Goal: Task Accomplishment & Management: Complete application form

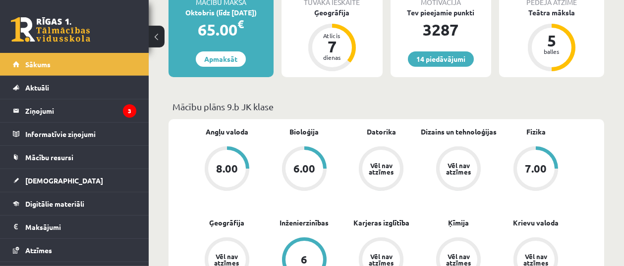
scroll to position [211, 0]
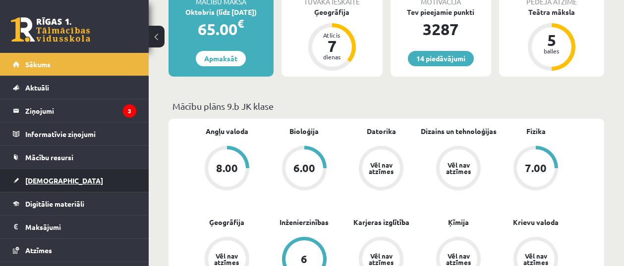
click at [62, 186] on link "[DEMOGRAPHIC_DATA]" at bounding box center [74, 180] width 123 height 23
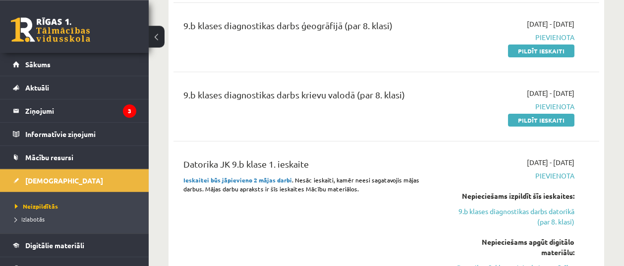
scroll to position [422, 0]
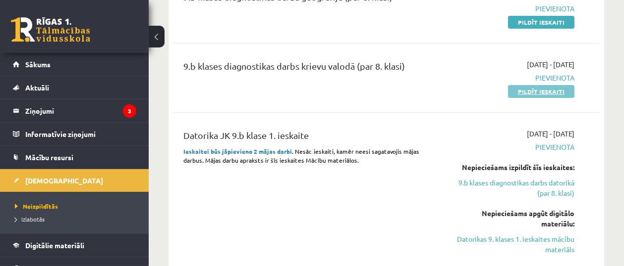
click at [556, 93] on link "Pildīt ieskaiti" at bounding box center [541, 91] width 66 height 13
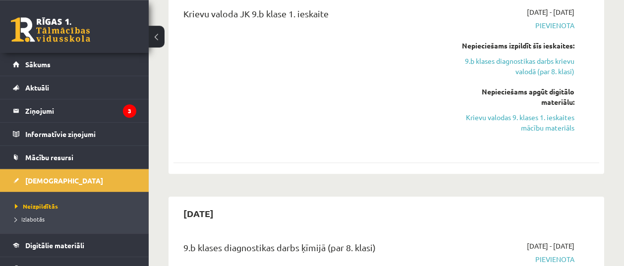
scroll to position [1054, 0]
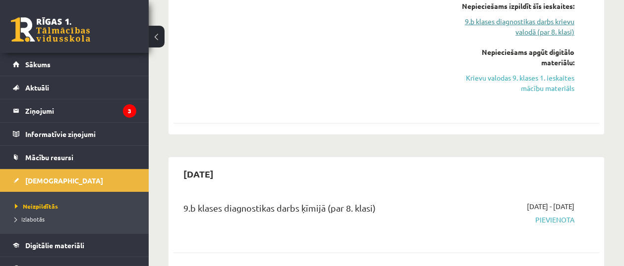
click at [539, 34] on link "9.b klases diagnostikas darbs krievu valodā (par 8. klasi)" at bounding box center [514, 26] width 120 height 21
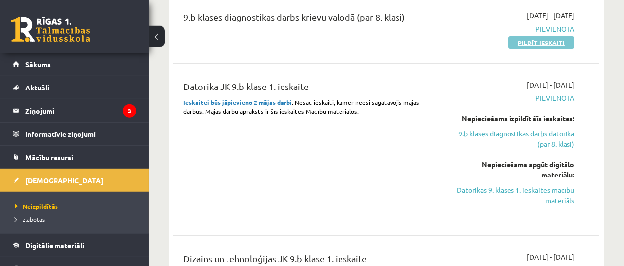
click at [563, 40] on link "Pildīt ieskaiti" at bounding box center [541, 42] width 66 height 13
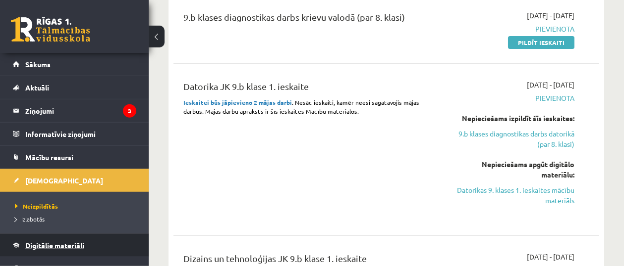
click at [52, 241] on link "Digitālie materiāli" at bounding box center [74, 245] width 123 height 23
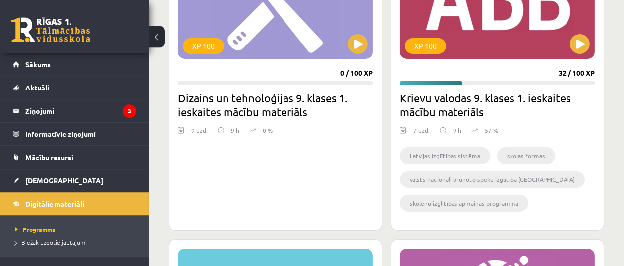
scroll to position [260, 0]
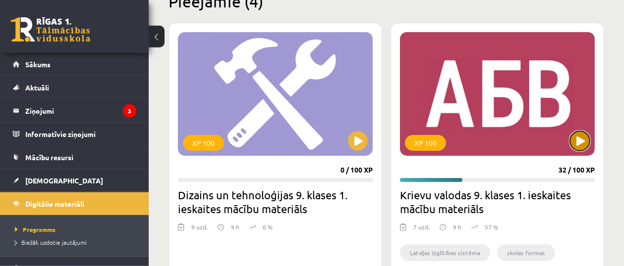
click at [579, 145] on button at bounding box center [580, 141] width 20 height 20
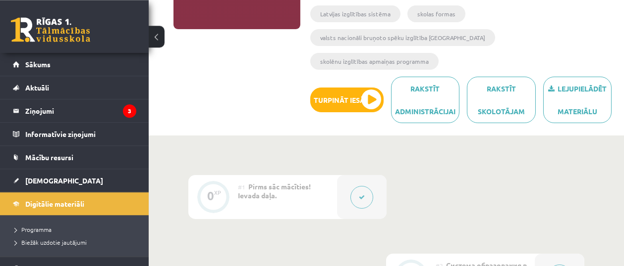
scroll to position [249, 0]
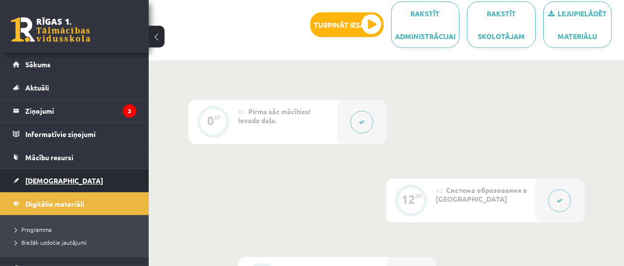
click at [47, 177] on span "[DEMOGRAPHIC_DATA]" at bounding box center [64, 180] width 78 height 9
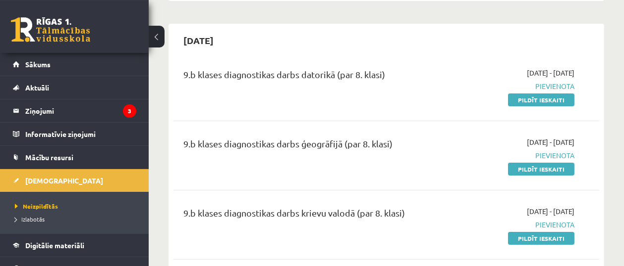
scroll to position [316, 0]
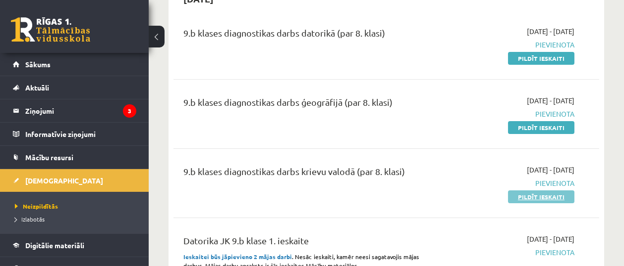
click at [533, 198] on link "Pildīt ieskaiti" at bounding box center [541, 197] width 66 height 13
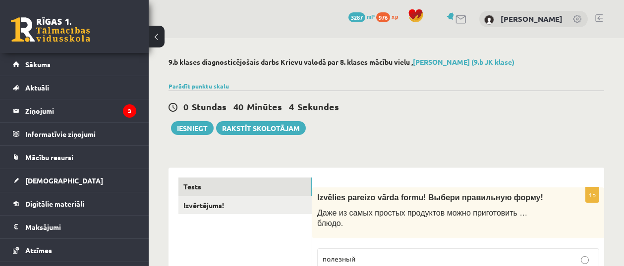
scroll to position [105, 0]
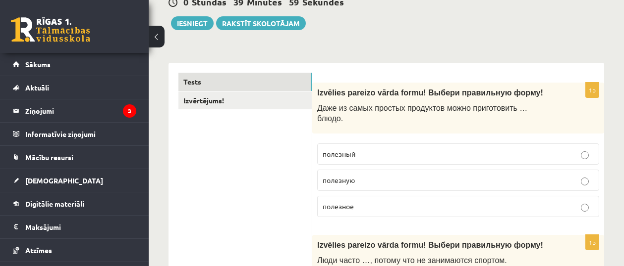
click at [360, 202] on p "полезное" at bounding box center [457, 207] width 271 height 10
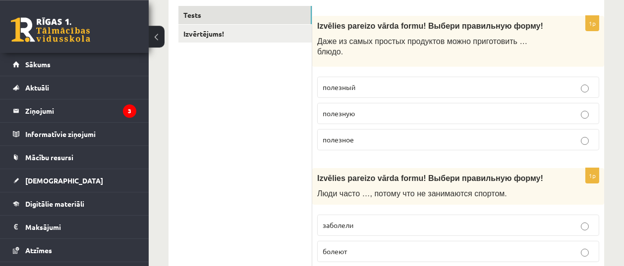
scroll to position [211, 0]
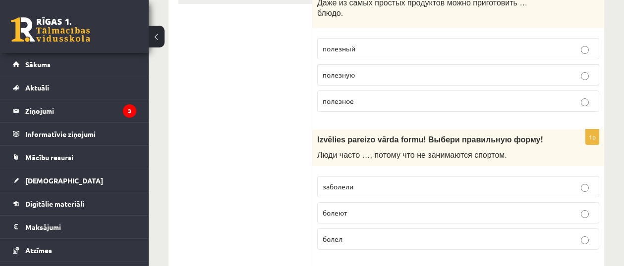
click at [364, 208] on p "болеют" at bounding box center [457, 213] width 271 height 10
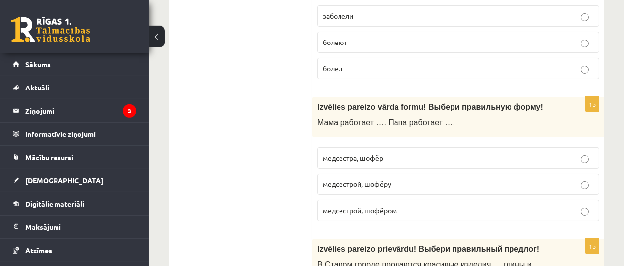
scroll to position [422, 0]
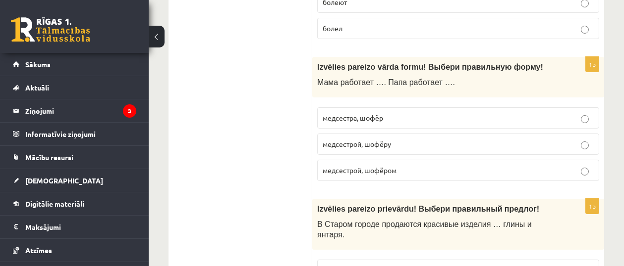
click at [372, 166] on span "медсестрой, шофёром" at bounding box center [359, 170] width 74 height 9
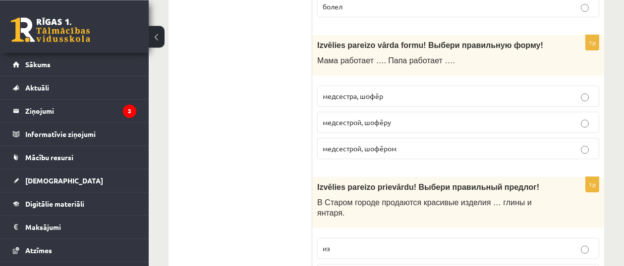
scroll to position [527, 0]
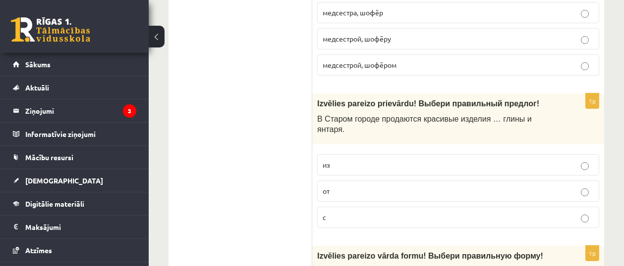
click at [343, 155] on label "из" at bounding box center [458, 165] width 282 height 21
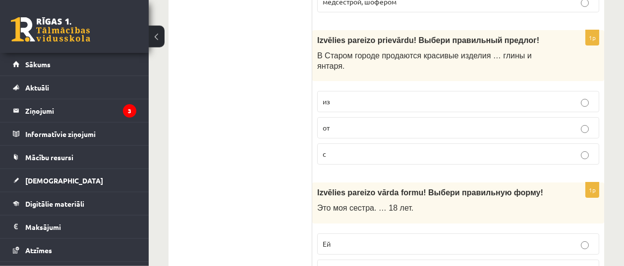
scroll to position [632, 0]
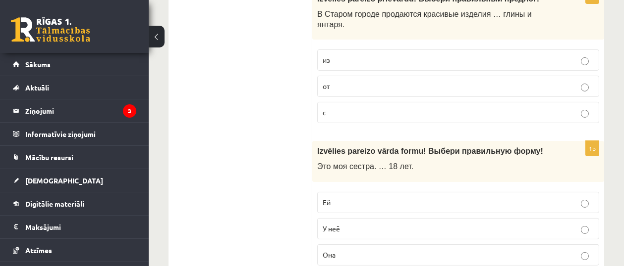
click at [341, 198] on p "Ей" at bounding box center [457, 203] width 271 height 10
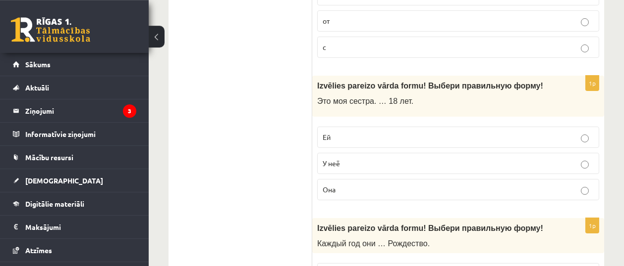
scroll to position [738, 0]
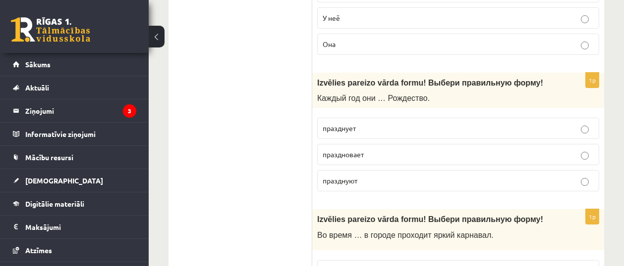
scroll to position [949, 0]
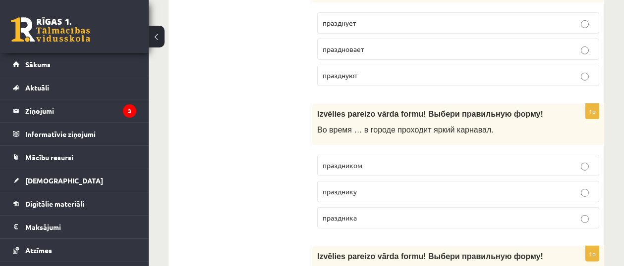
click at [361, 155] on label "праздником" at bounding box center [458, 165] width 282 height 21
click at [361, 213] on p "праздника" at bounding box center [457, 218] width 271 height 10
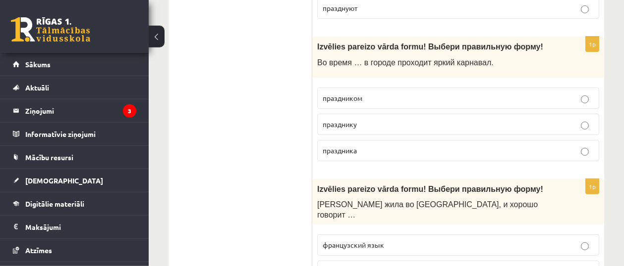
scroll to position [1054, 0]
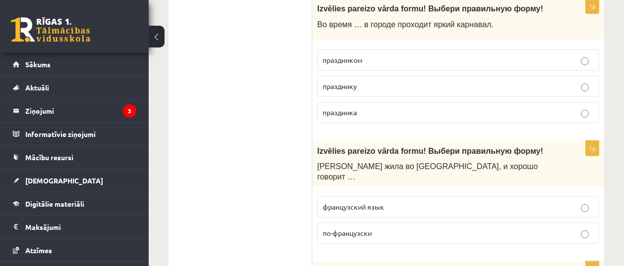
click at [369, 229] on span "по-французски" at bounding box center [346, 233] width 49 height 9
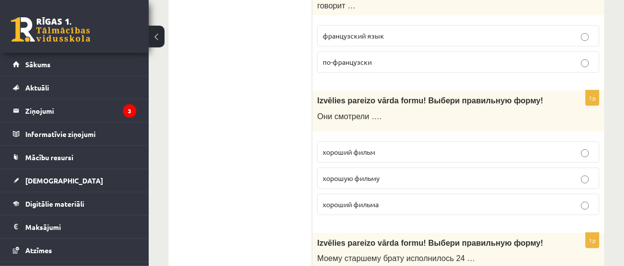
scroll to position [1265, 0]
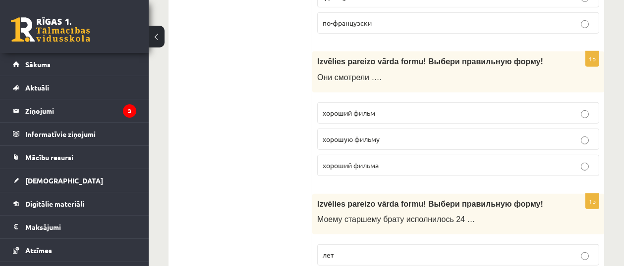
click at [357, 103] on label "хороший фильм" at bounding box center [458, 113] width 282 height 21
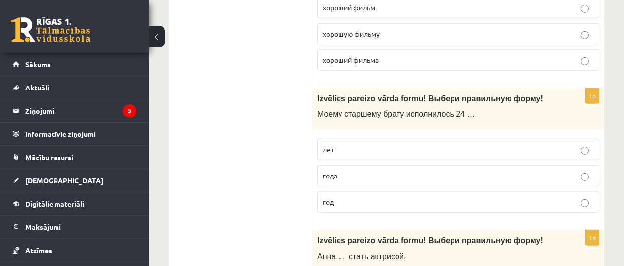
click at [348, 165] on label "года" at bounding box center [458, 175] width 282 height 21
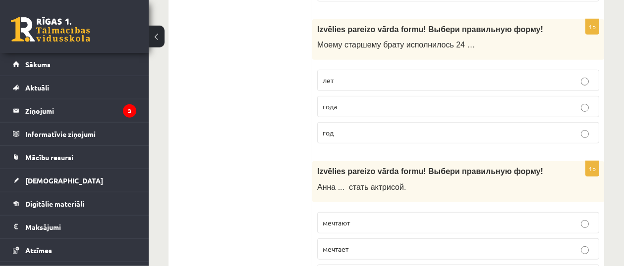
scroll to position [1476, 0]
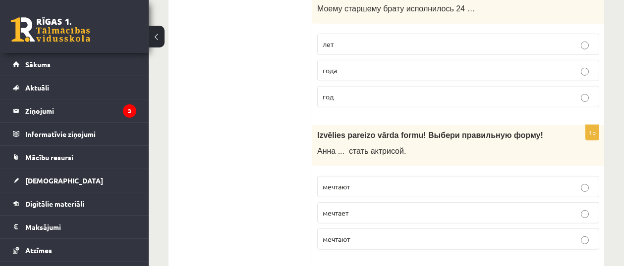
click at [339, 208] on p "мечтает" at bounding box center [457, 213] width 271 height 10
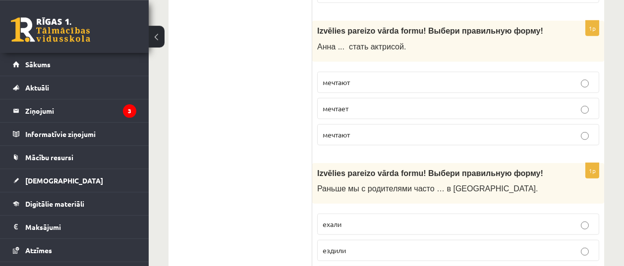
scroll to position [1581, 0]
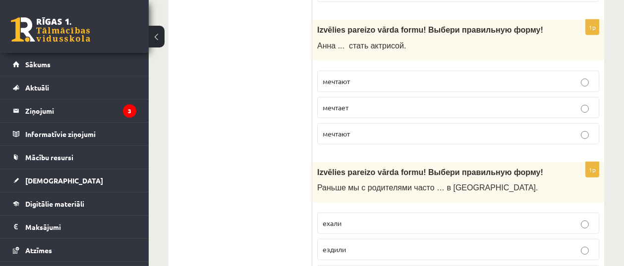
click at [358, 213] on label "ехали" at bounding box center [458, 223] width 282 height 21
click at [362, 245] on p "ездили" at bounding box center [457, 250] width 271 height 10
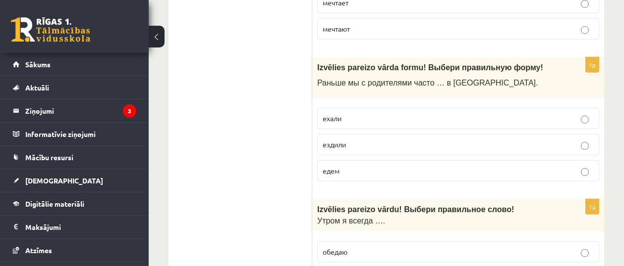
scroll to position [1792, 0]
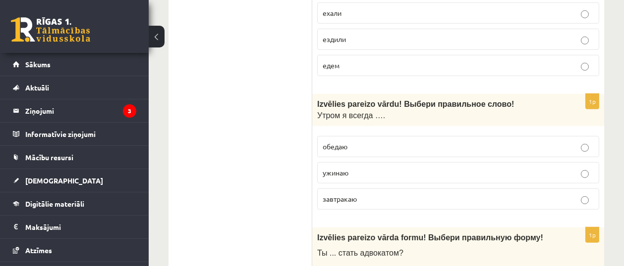
click at [364, 194] on p "завтракаю" at bounding box center [457, 199] width 271 height 10
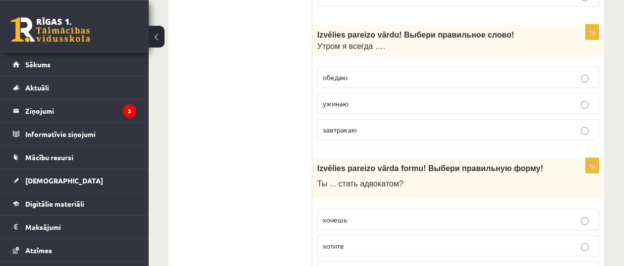
scroll to position [1897, 0]
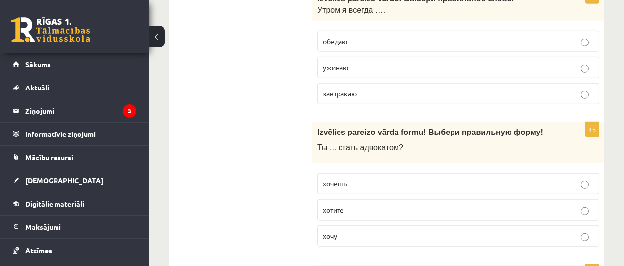
click at [351, 179] on p "хочешь" at bounding box center [457, 184] width 271 height 10
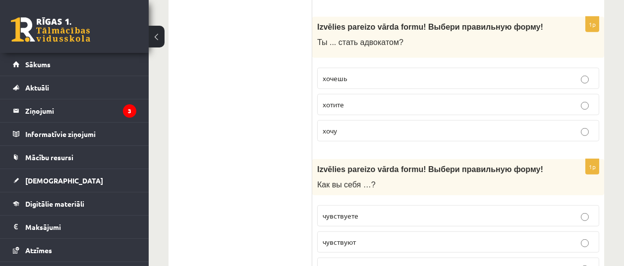
click at [356, 212] on span "чувствуете" at bounding box center [340, 216] width 36 height 9
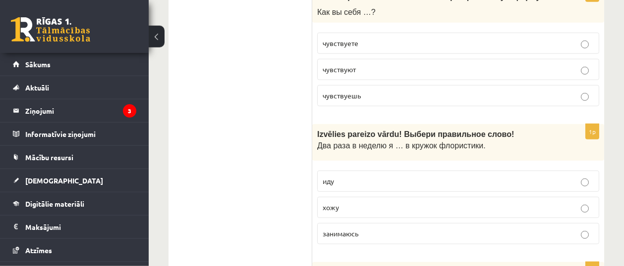
scroll to position [2213, 0]
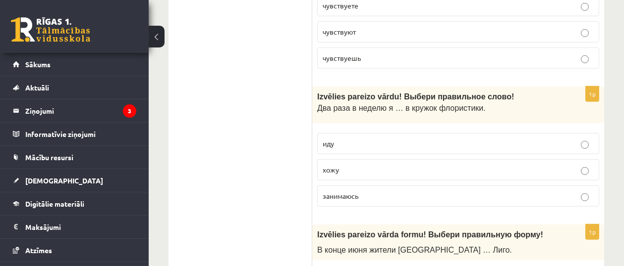
click at [347, 139] on p "иду" at bounding box center [457, 144] width 271 height 10
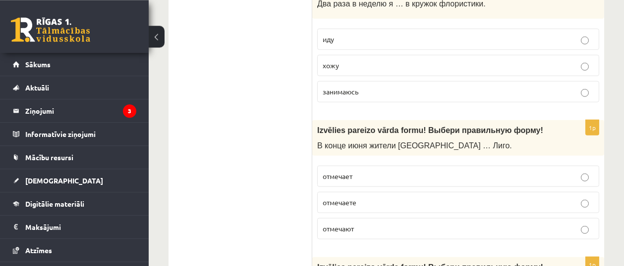
scroll to position [2319, 0]
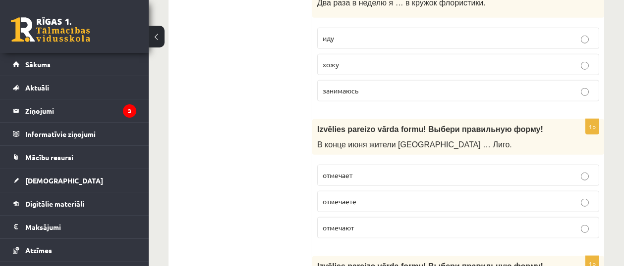
click at [375, 170] on p "отмечает" at bounding box center [457, 175] width 271 height 10
click at [372, 217] on label "отмечают" at bounding box center [458, 227] width 282 height 21
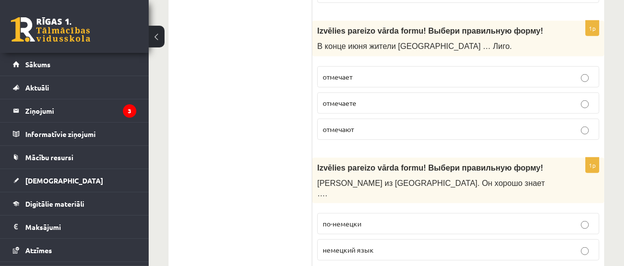
scroll to position [2530, 0]
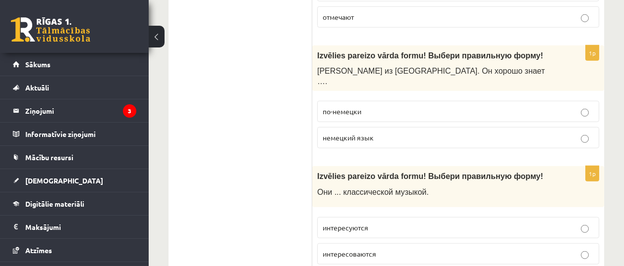
click at [379, 133] on p "немецкий язык" at bounding box center [457, 138] width 271 height 10
click at [351, 223] on span "интересуются" at bounding box center [345, 227] width 46 height 9
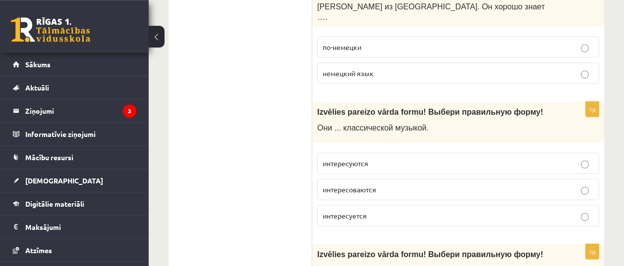
scroll to position [2635, 0]
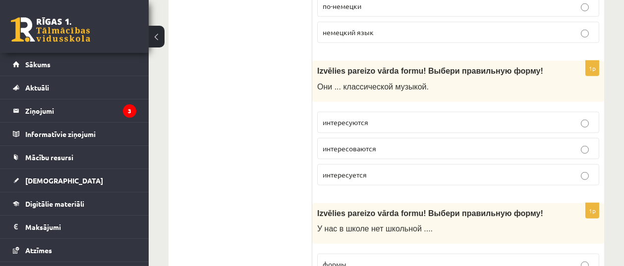
click at [365, 254] on label "формы" at bounding box center [458, 264] width 282 height 21
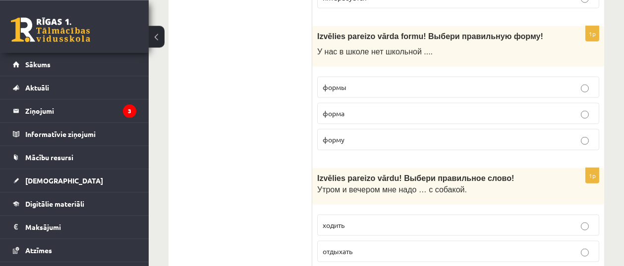
scroll to position [2846, 0]
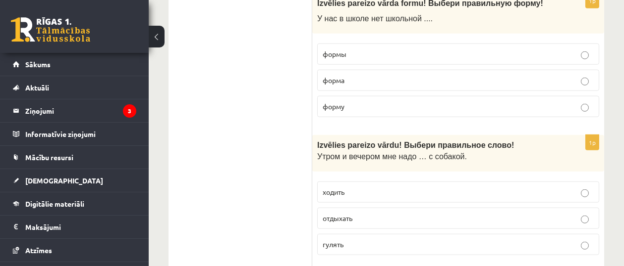
click at [346, 240] on p "гулять" at bounding box center [457, 245] width 271 height 10
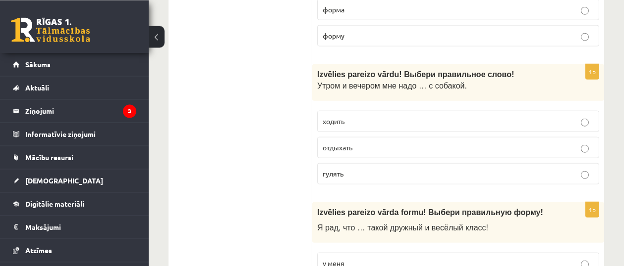
scroll to position [2951, 0]
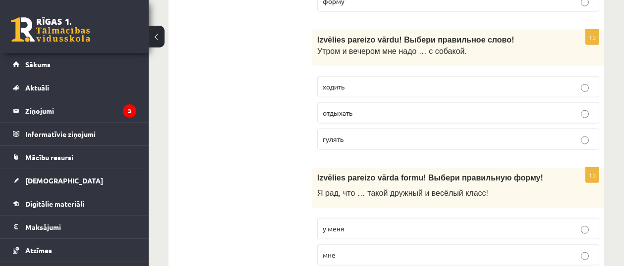
click at [341, 218] on label "у меня" at bounding box center [458, 228] width 282 height 21
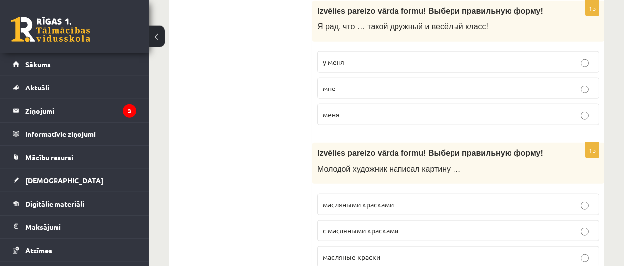
scroll to position [3162, 0]
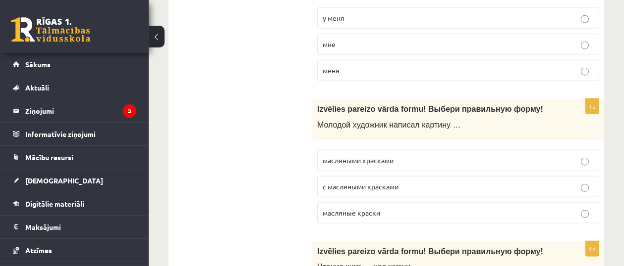
click at [389, 150] on label "масляными красками" at bounding box center [458, 160] width 282 height 21
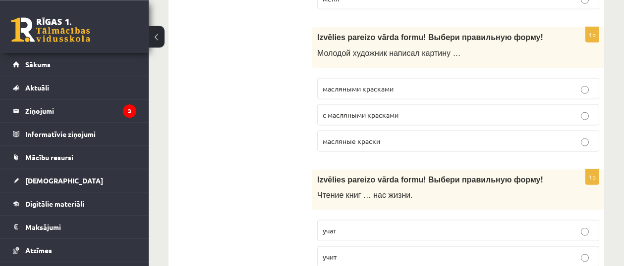
scroll to position [3267, 0]
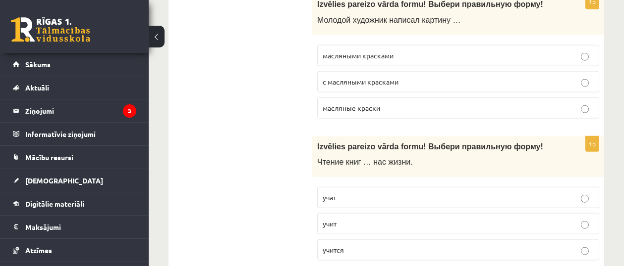
click at [349, 219] on p "учит" at bounding box center [457, 224] width 271 height 10
click at [347, 193] on p "учат" at bounding box center [457, 198] width 271 height 10
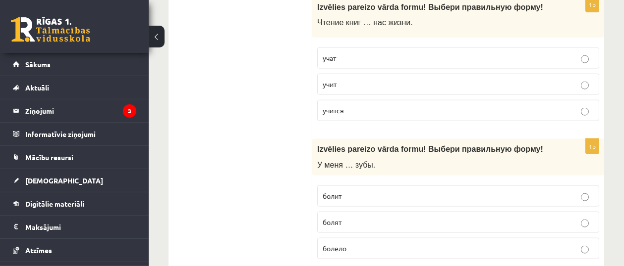
scroll to position [3373, 0]
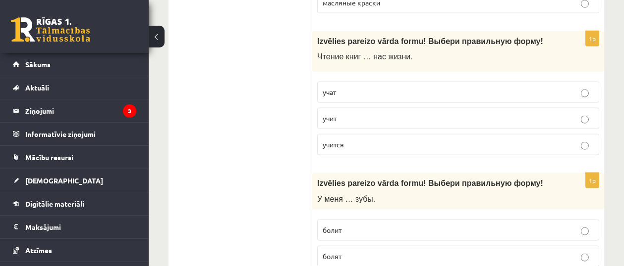
click at [366, 225] on p "болит" at bounding box center [457, 230] width 271 height 10
click at [350, 246] on label "болят" at bounding box center [458, 256] width 282 height 21
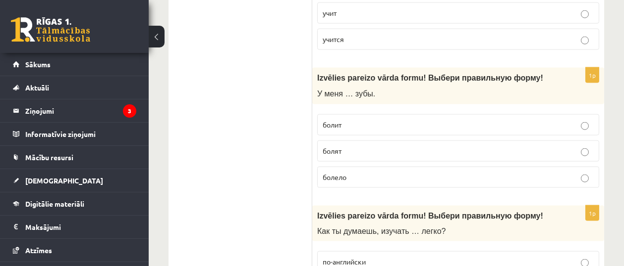
scroll to position [3584, 0]
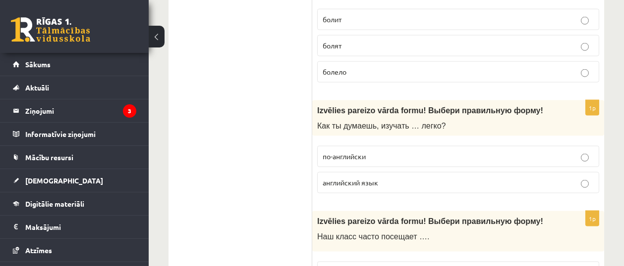
click at [354, 178] on span "английский язык" at bounding box center [349, 182] width 55 height 9
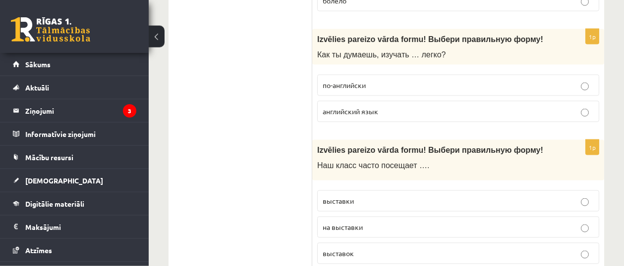
scroll to position [3689, 0]
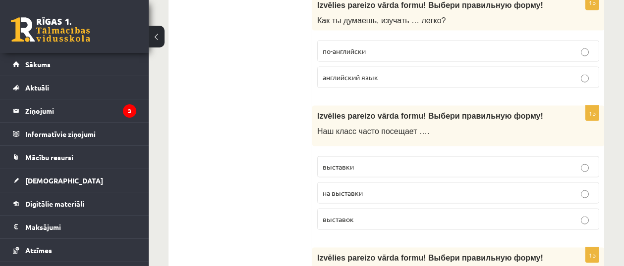
click at [362, 162] on p "выставки" at bounding box center [457, 167] width 271 height 10
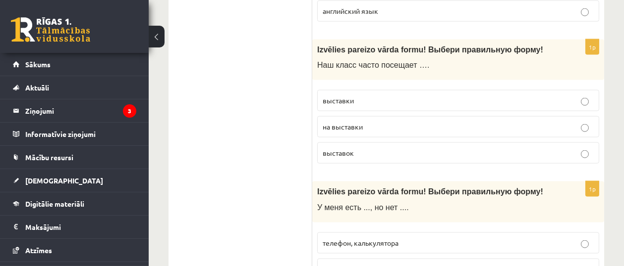
scroll to position [3794, 0]
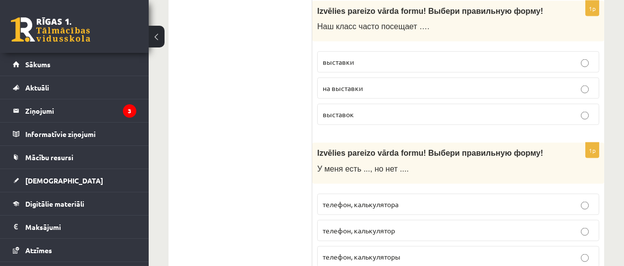
click at [368, 194] on label "телефон, калькулятора" at bounding box center [458, 204] width 282 height 21
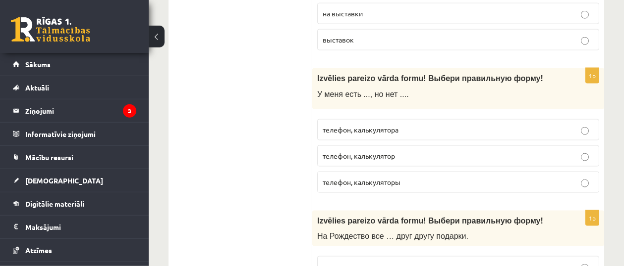
scroll to position [3900, 0]
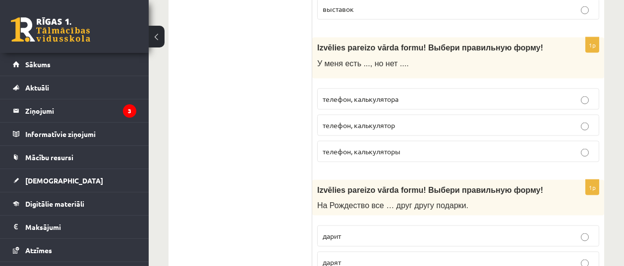
click at [367, 258] on p "дарят" at bounding box center [457, 263] width 271 height 10
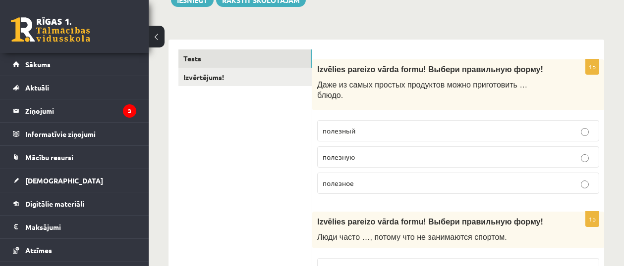
scroll to position [0, 0]
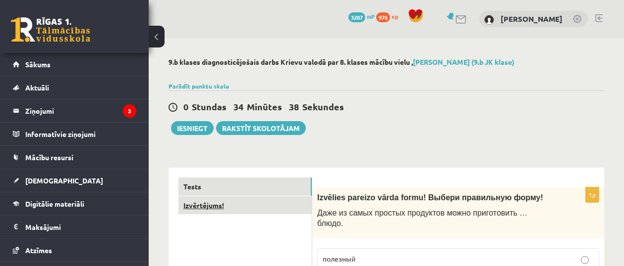
click at [273, 199] on link "Izvērtējums!" at bounding box center [244, 206] width 133 height 18
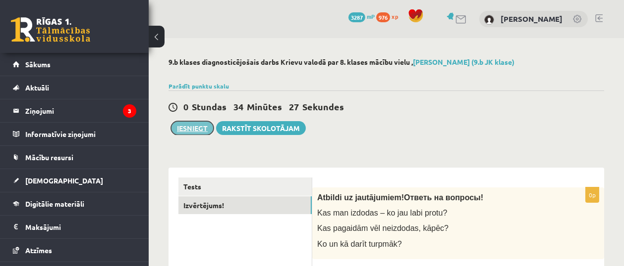
click at [189, 132] on button "Iesniegt" at bounding box center [192, 128] width 43 height 14
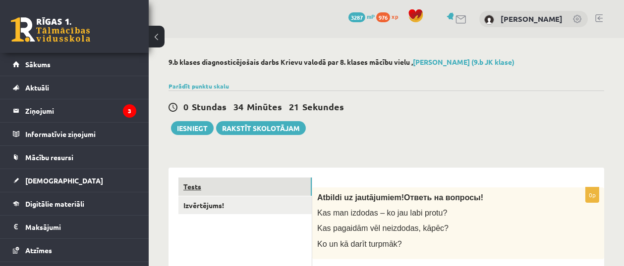
click at [190, 191] on link "Tests" at bounding box center [244, 187] width 133 height 18
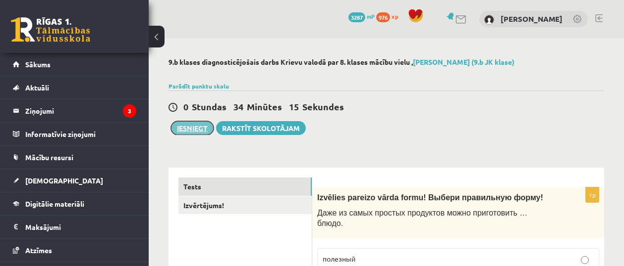
click at [193, 124] on button "Iesniegt" at bounding box center [192, 128] width 43 height 14
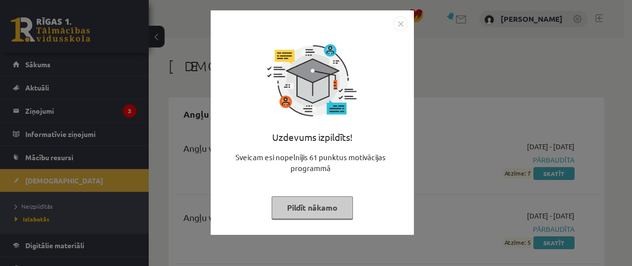
click at [403, 27] on img "Close" at bounding box center [400, 23] width 15 height 15
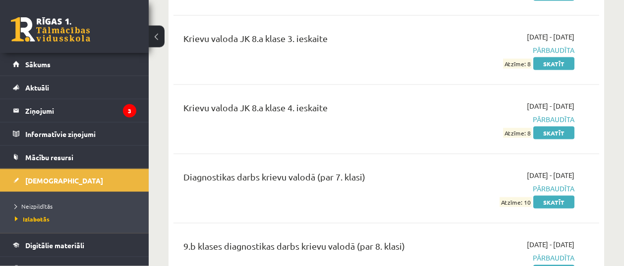
scroll to position [3900, 0]
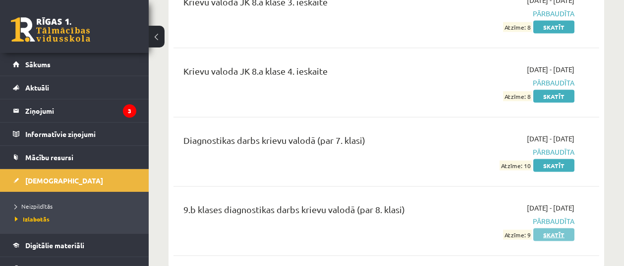
click at [544, 232] on link "Skatīt" at bounding box center [553, 235] width 41 height 13
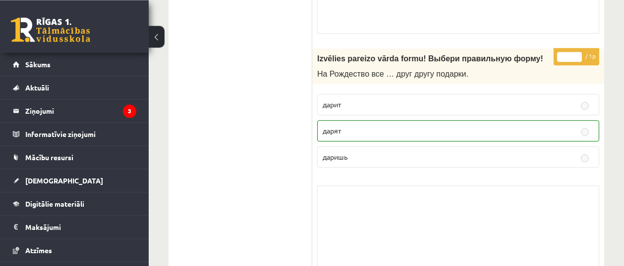
scroll to position [7207, 0]
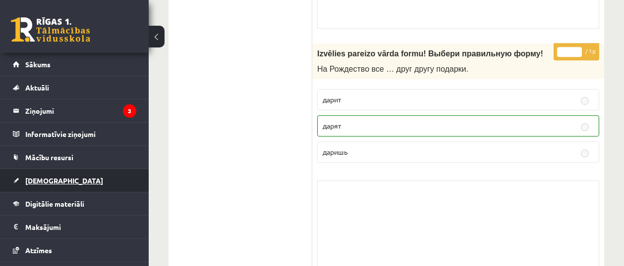
click at [52, 182] on span "[DEMOGRAPHIC_DATA]" at bounding box center [64, 180] width 78 height 9
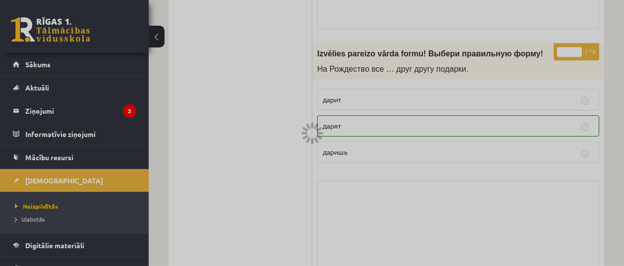
scroll to position [7224, 0]
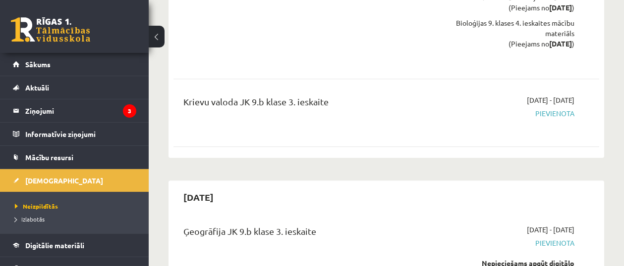
click at [45, 199] on ul "Neizpildītās Izlabotās" at bounding box center [74, 213] width 149 height 42
click at [44, 209] on span "Neizpildītās" at bounding box center [36, 207] width 43 height 8
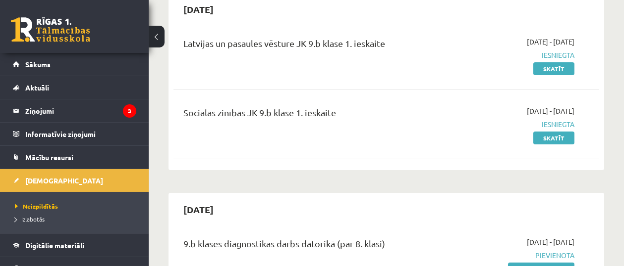
scroll to position [316, 0]
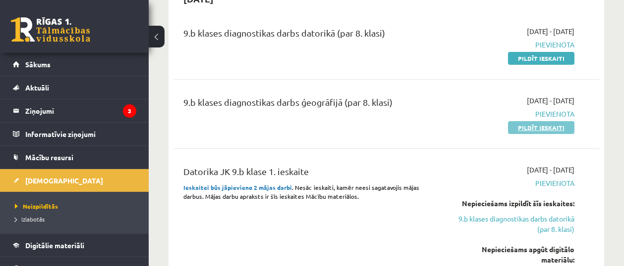
click at [528, 131] on link "Pildīt ieskaiti" at bounding box center [541, 127] width 66 height 13
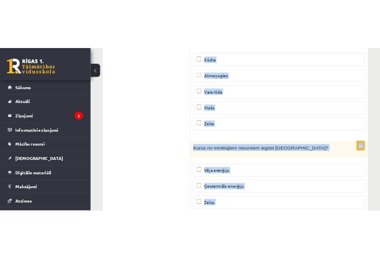
scroll to position [6204, 0]
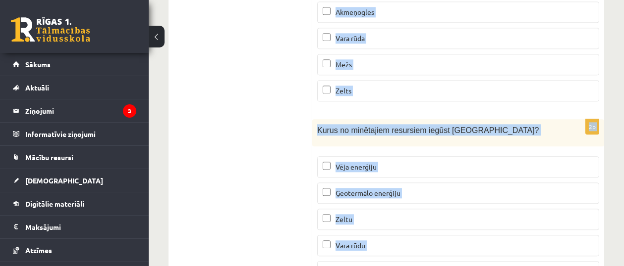
drag, startPoint x: 318, startPoint y: 197, endPoint x: 473, endPoint y: 288, distance: 179.8
copy form "Lor ipsumdolo sitametc adipi elitsed do eiusmodt incididunt, Utlabo et dolorema…"
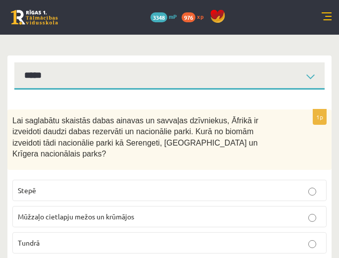
scroll to position [211, 0]
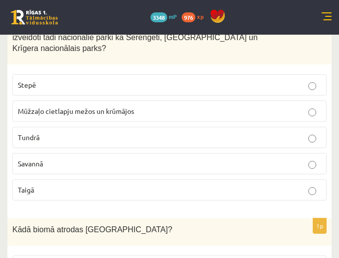
click at [149, 159] on p "Savannā" at bounding box center [170, 164] width 304 height 10
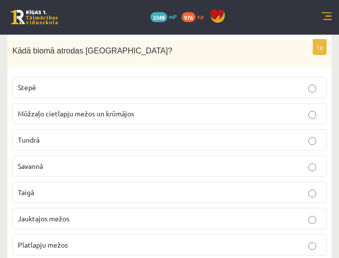
scroll to position [422, 0]
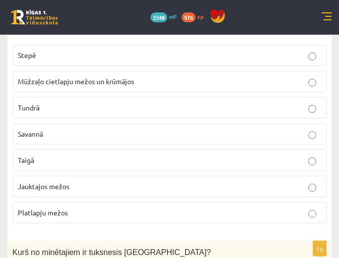
click at [166, 181] on p "Jauktajos mežos" at bounding box center [170, 186] width 304 height 10
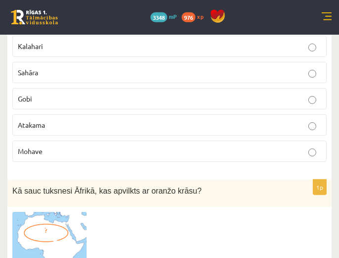
scroll to position [632, 0]
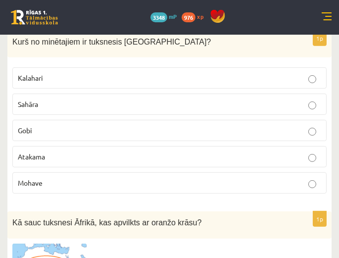
click at [127, 125] on p "Gobi" at bounding box center [170, 130] width 304 height 10
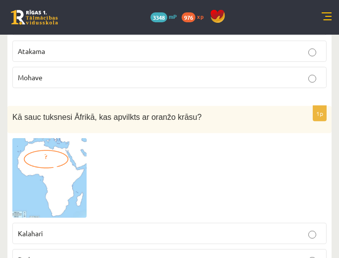
scroll to position [843, 0]
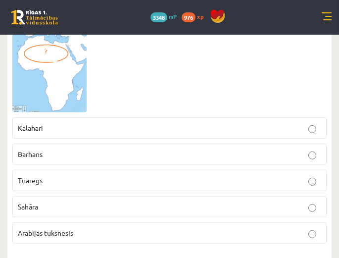
click at [142, 202] on p "Sahāra" at bounding box center [170, 207] width 304 height 10
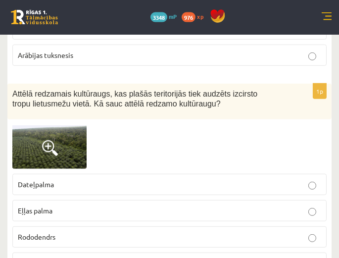
scroll to position [1054, 0]
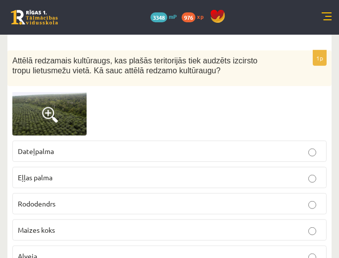
click at [30, 101] on img at bounding box center [49, 113] width 74 height 45
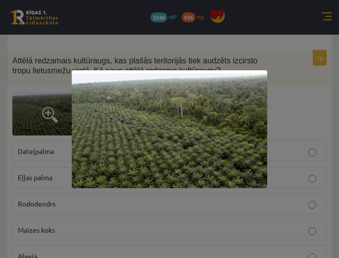
click at [207, 160] on img at bounding box center [170, 129] width 196 height 118
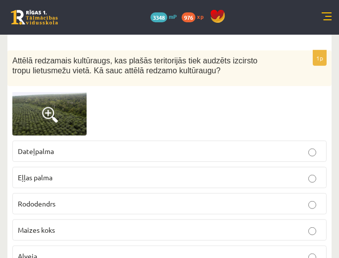
click at [111, 172] on p "Eļļas palma" at bounding box center [170, 177] width 304 height 10
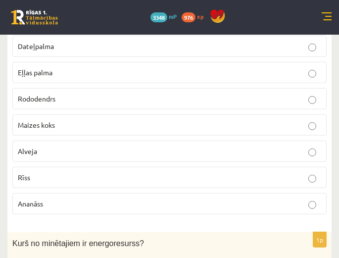
scroll to position [1265, 0]
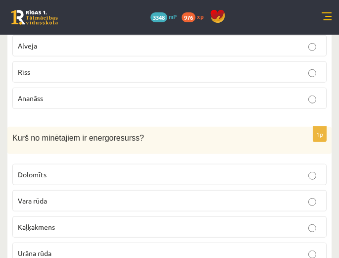
click at [229, 248] on p "Urāna rūda" at bounding box center [170, 253] width 304 height 10
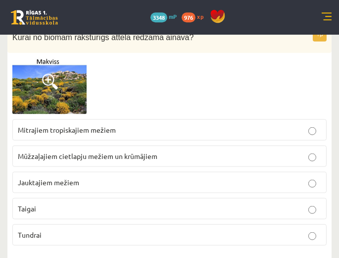
scroll to position [1581, 0]
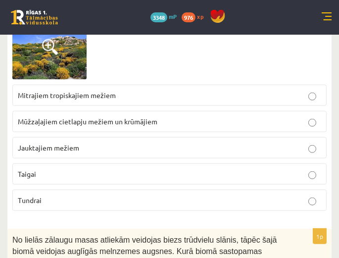
click at [212, 195] on p "Tundrai" at bounding box center [170, 200] width 304 height 10
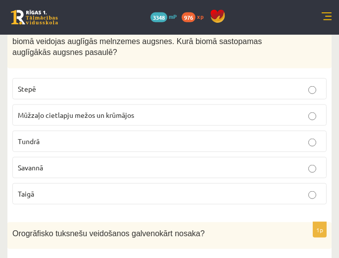
scroll to position [1792, 0]
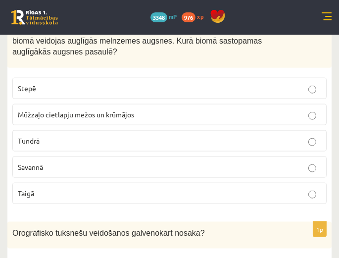
click at [169, 83] on p "Stepē" at bounding box center [170, 88] width 304 height 10
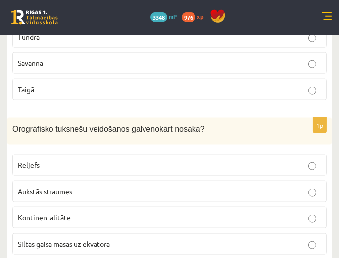
scroll to position [1897, 0]
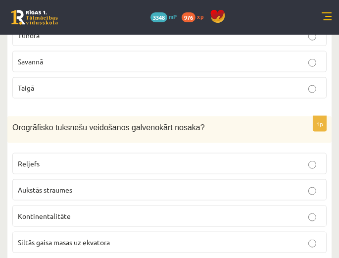
click at [133, 159] on p "Reljefs" at bounding box center [170, 164] width 304 height 10
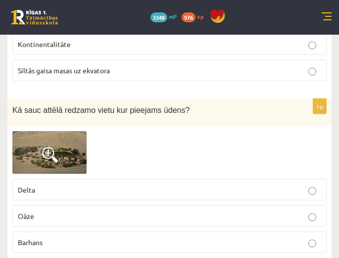
scroll to position [2108, 0]
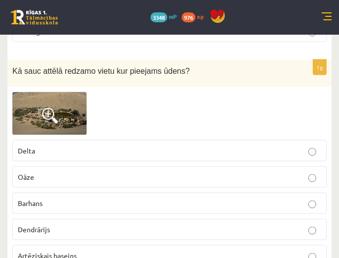
click at [101, 172] on p "Oāze" at bounding box center [170, 177] width 304 height 10
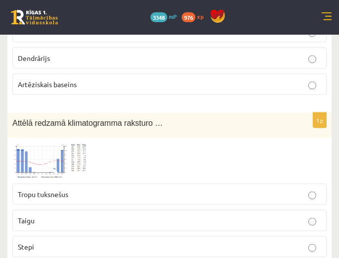
scroll to position [2319, 0]
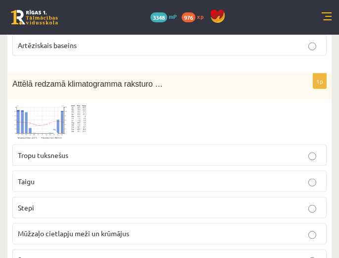
click at [123, 150] on p "Tropu tuksnešus" at bounding box center [170, 155] width 304 height 10
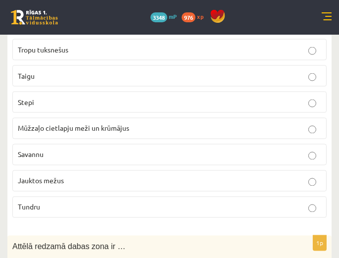
scroll to position [2530, 0]
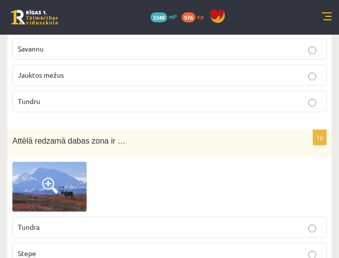
click at [137, 222] on p "Tundra" at bounding box center [170, 227] width 304 height 10
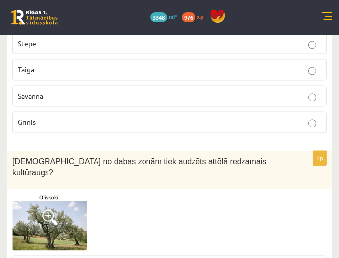
scroll to position [2846, 0]
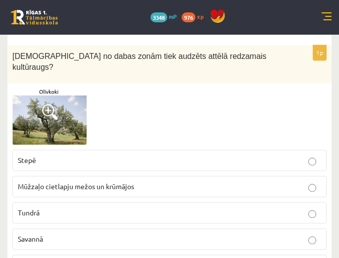
click at [153, 234] on p "Savannā" at bounding box center [170, 239] width 304 height 10
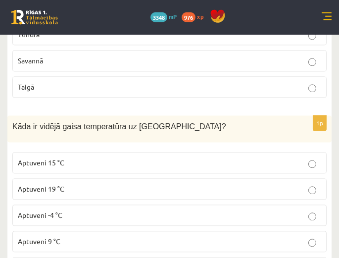
scroll to position [3057, 0]
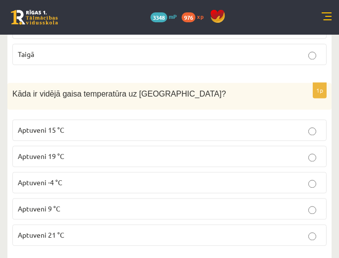
click at [125, 125] on p "Aptuveni 15 °C" at bounding box center [170, 130] width 304 height 10
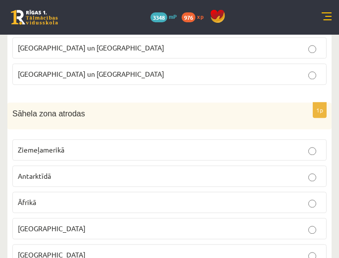
scroll to position [3267, 0]
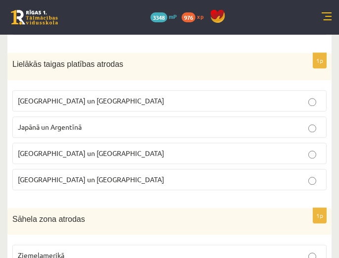
click at [108, 90] on label "[GEOGRAPHIC_DATA] un [GEOGRAPHIC_DATA]" at bounding box center [169, 100] width 315 height 21
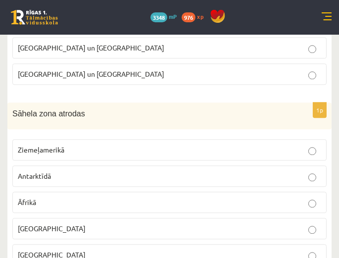
click at [64, 197] on p "Āfrikā" at bounding box center [170, 202] width 304 height 10
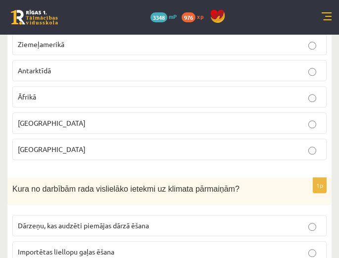
scroll to position [3584, 0]
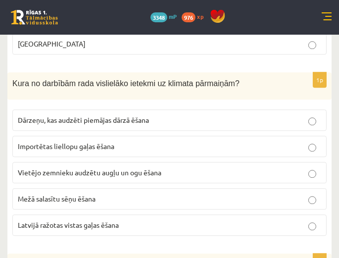
click at [94, 141] on p "Importētas liellopu gaļas ēšana" at bounding box center [170, 146] width 304 height 10
click at [100, 109] on label "Dārzeņu, kas audzēti piemājas dārzā ēšana" at bounding box center [169, 119] width 315 height 21
click at [133, 136] on label "Importētas liellopu gaļas ēšana" at bounding box center [169, 146] width 315 height 21
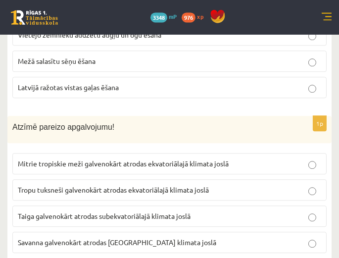
scroll to position [3689, 0]
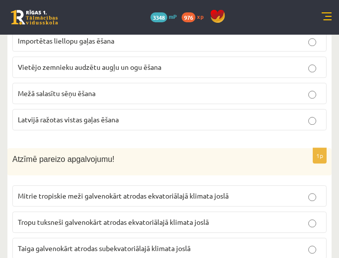
click at [130, 191] on span "Mitrie tropiskie meži galvenokārt atrodas ekvatoriālajā klimata joslā" at bounding box center [123, 195] width 211 height 9
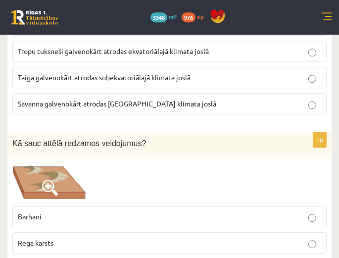
scroll to position [3900, 0]
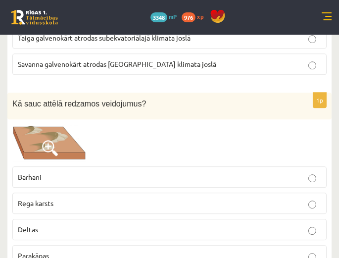
click at [128, 172] on p "Barhani" at bounding box center [170, 177] width 304 height 10
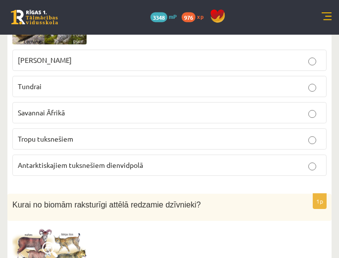
scroll to position [4216, 0]
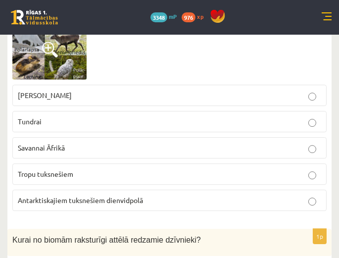
click at [53, 137] on label "Savannai Āfrikā" at bounding box center [169, 147] width 315 height 21
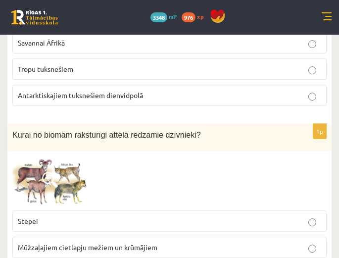
scroll to position [4427, 0]
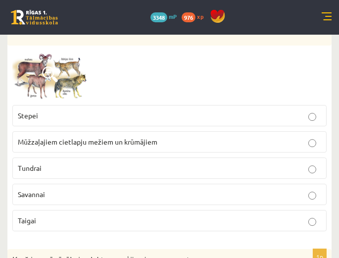
click at [52, 184] on label "Savannai" at bounding box center [169, 194] width 315 height 21
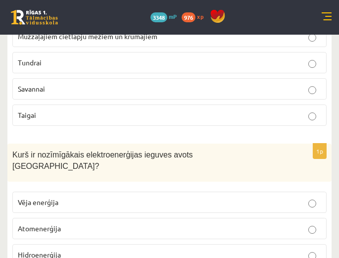
click at [63, 250] on p "Hidroenerģija" at bounding box center [170, 255] width 304 height 10
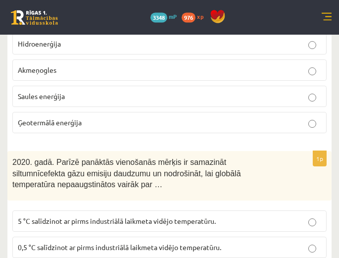
scroll to position [4848, 0]
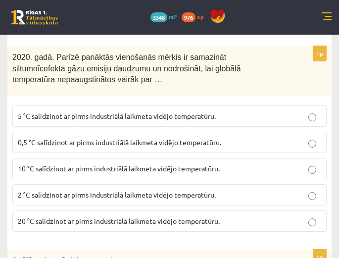
click at [55, 190] on span "2 °C salīdzinot ar pirms industriālā laikmeta vidējo temperatūru." at bounding box center [117, 194] width 198 height 9
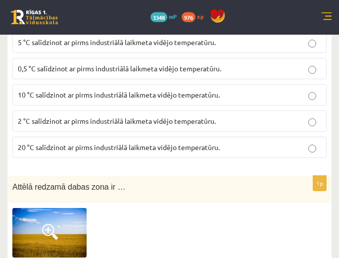
scroll to position [4954, 0]
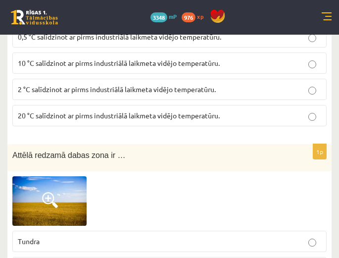
click at [44, 231] on label "Tundra" at bounding box center [169, 241] width 315 height 21
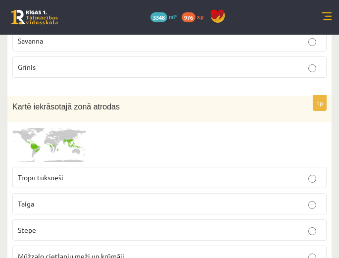
scroll to position [5270, 0]
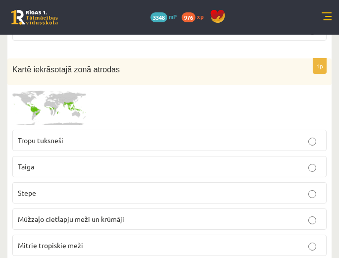
click at [50, 241] on span "Mitrie tropiskie meži" at bounding box center [50, 245] width 65 height 9
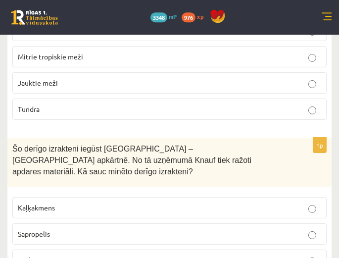
scroll to position [5481, 0]
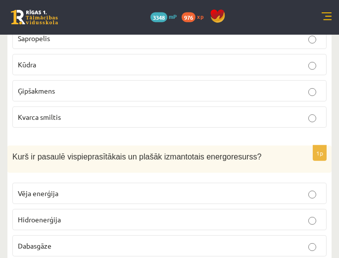
scroll to position [5692, 0]
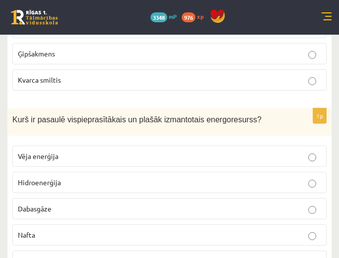
click at [61, 224] on label "Nafta" at bounding box center [169, 234] width 315 height 21
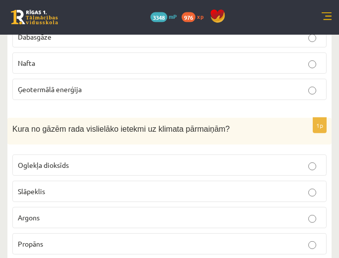
scroll to position [5902, 0]
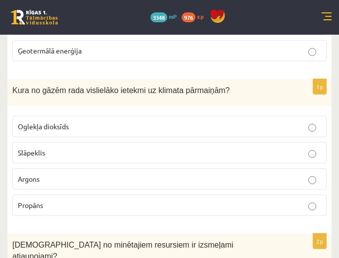
click at [89, 121] on p "Oglekļa dioksīds" at bounding box center [170, 126] width 304 height 10
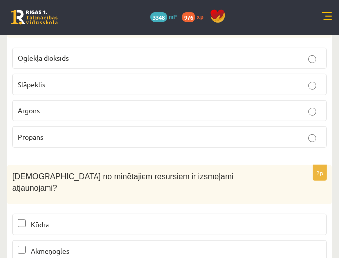
scroll to position [6008, 0]
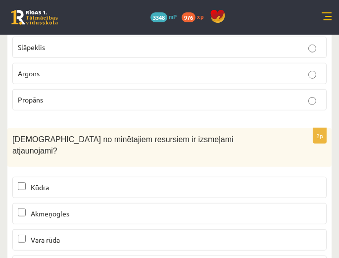
click at [67, 182] on p "Kūdra" at bounding box center [170, 187] width 304 height 10
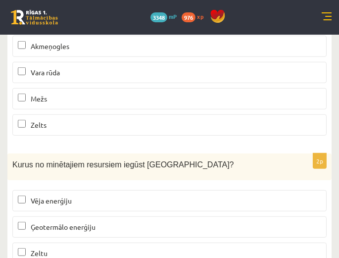
scroll to position [6215, 0]
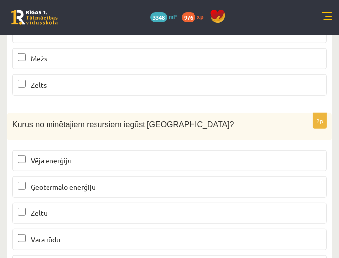
click at [72, 156] on p "Vēja enerģiju" at bounding box center [170, 161] width 304 height 10
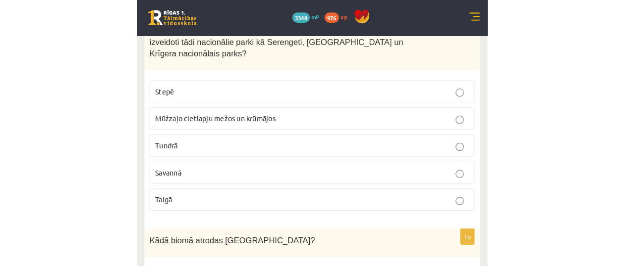
scroll to position [0, 0]
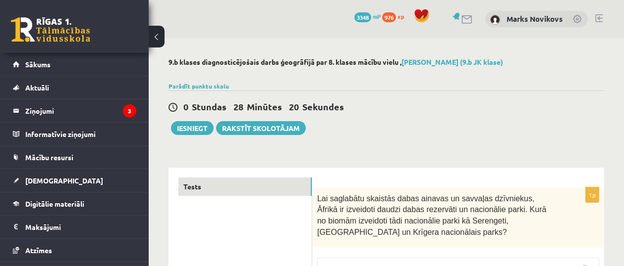
click at [377, 130] on div "0 Stundas 28 Minūtes 20 Sekundes Notikusi kļūda pie pēdējās saglabāšanas. Lūdzu…" at bounding box center [385, 113] width 435 height 45
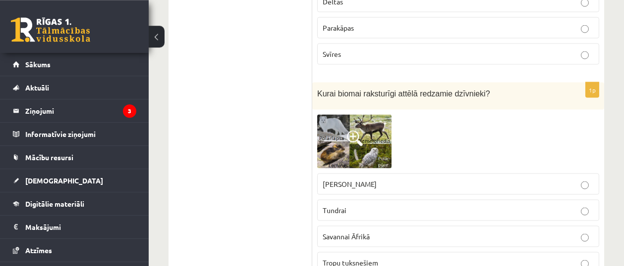
scroll to position [4111, 0]
click at [361, 131] on span at bounding box center [355, 139] width 16 height 16
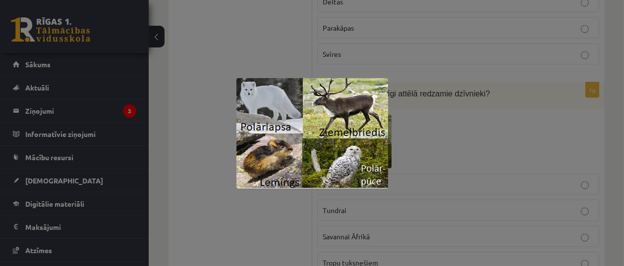
click at [278, 204] on div at bounding box center [312, 133] width 624 height 266
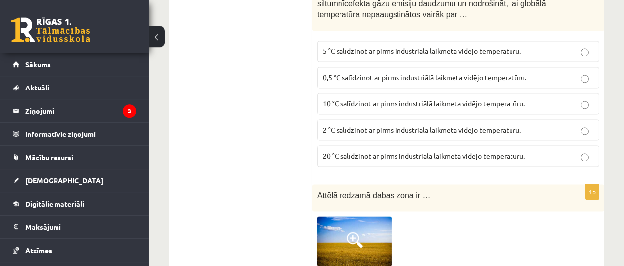
scroll to position [4954, 0]
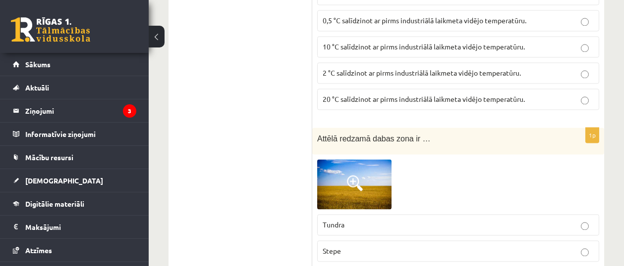
click at [343, 159] on img at bounding box center [354, 184] width 74 height 50
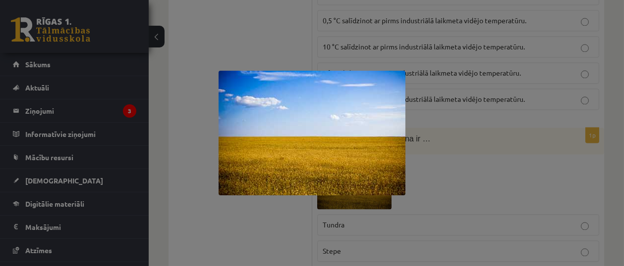
click at [343, 141] on img at bounding box center [311, 133] width 187 height 125
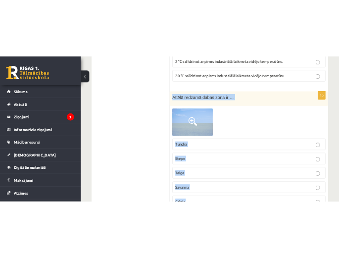
scroll to position [5095, 0]
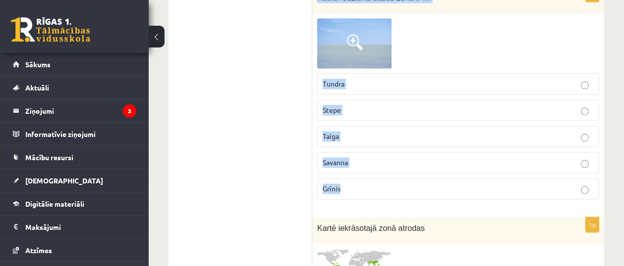
drag, startPoint x: 316, startPoint y: 93, endPoint x: 378, endPoint y: 149, distance: 84.2
click at [378, 14] on div "Attēlā redzamā dabas zona ir …" at bounding box center [458, 0] width 292 height 27
copy div "Attēlā redzamā dabas zona ir … Tundra Stepe Taiga Savanna Grīnis"
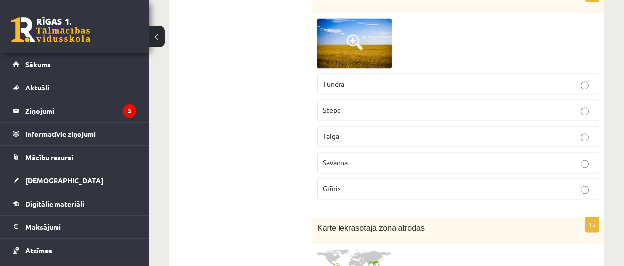
drag, startPoint x: 270, startPoint y: 86, endPoint x: 134, endPoint y: 243, distance: 207.5
click at [357, 105] on p "Stepe" at bounding box center [457, 110] width 271 height 10
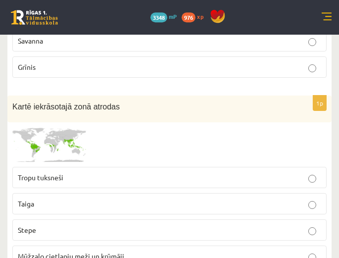
scroll to position [5200, 0]
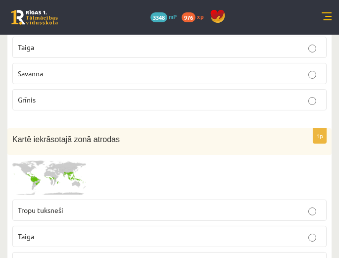
click at [30, 160] on img at bounding box center [49, 177] width 74 height 35
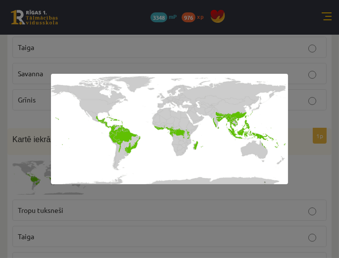
click at [180, 208] on div at bounding box center [169, 129] width 339 height 258
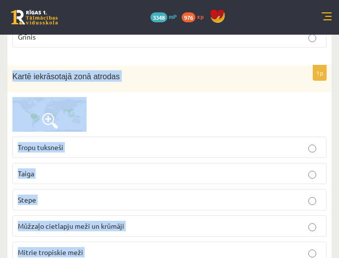
scroll to position [5405, 0]
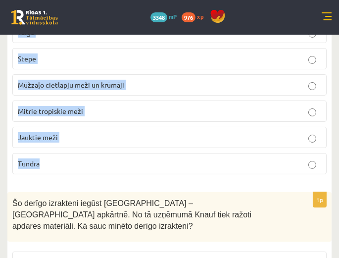
drag, startPoint x: 12, startPoint y: 94, endPoint x: 114, endPoint y: 127, distance: 107.3
copy div "Kartē iekrāsotajā zonā atrodas Tropu tuksneši Taiga Stepe Mūžzaļo cietlapju mež…"
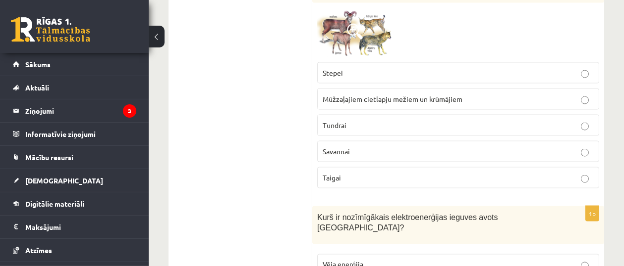
scroll to position [4424, 0]
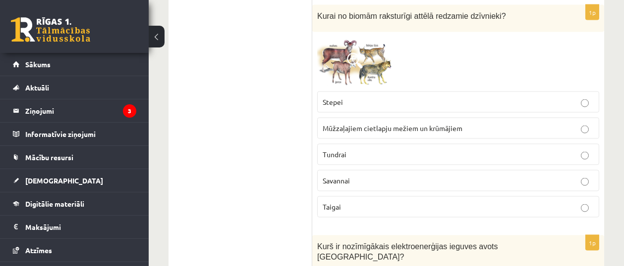
click at [368, 37] on img at bounding box center [354, 62] width 74 height 50
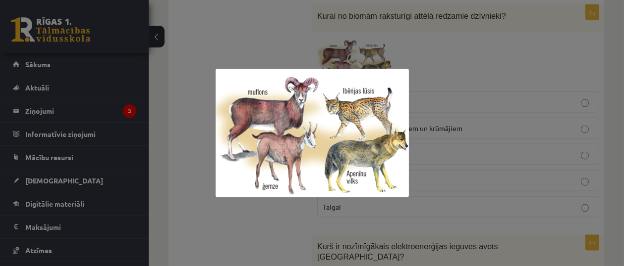
click at [264, 227] on div at bounding box center [312, 133] width 624 height 266
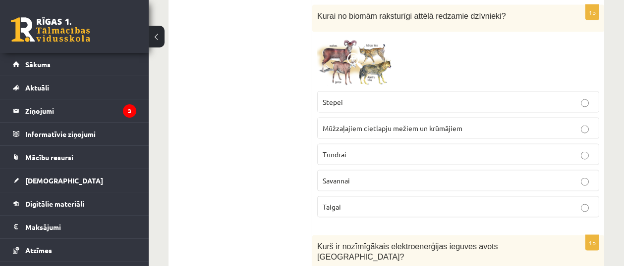
click at [398, 150] on p "Tundrai" at bounding box center [457, 155] width 271 height 10
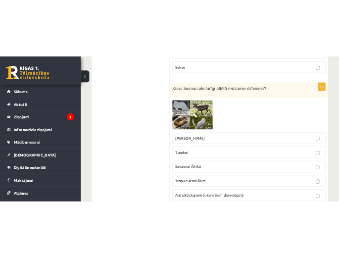
scroll to position [4107, 0]
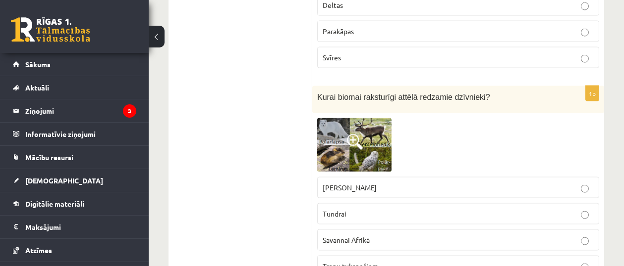
click at [324, 118] on img at bounding box center [354, 145] width 74 height 54
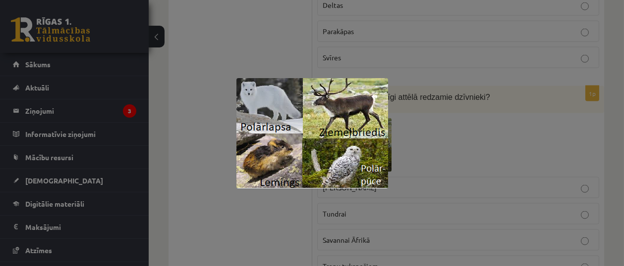
click at [239, 230] on div at bounding box center [312, 133] width 624 height 266
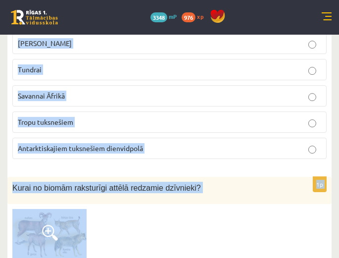
scroll to position [4329, 0]
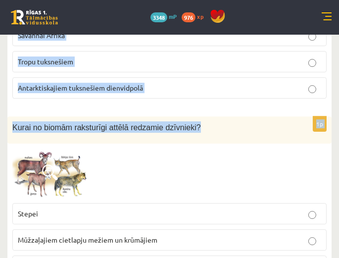
drag, startPoint x: 11, startPoint y: 81, endPoint x: 203, endPoint y: 105, distance: 192.6
copy form "Kurai biomai raksturīgi attēlā redzamie dzīvnieki? Stepei Ziemeļamerikā Tundrai…"
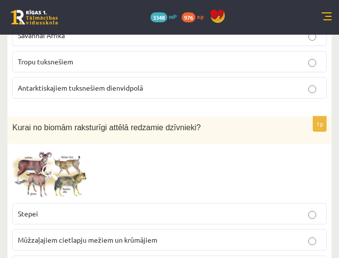
click at [134, 149] on div at bounding box center [169, 174] width 315 height 50
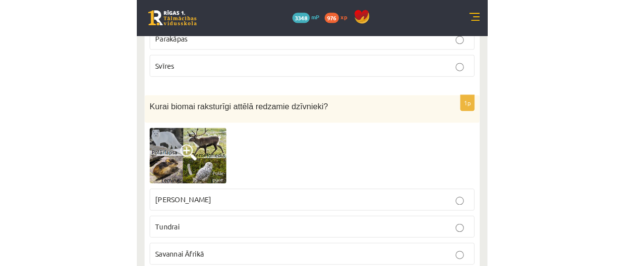
scroll to position [4223, 0]
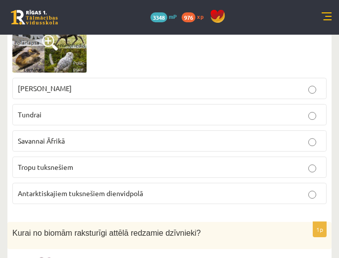
click at [29, 109] on p "Tundrai" at bounding box center [170, 114] width 304 height 10
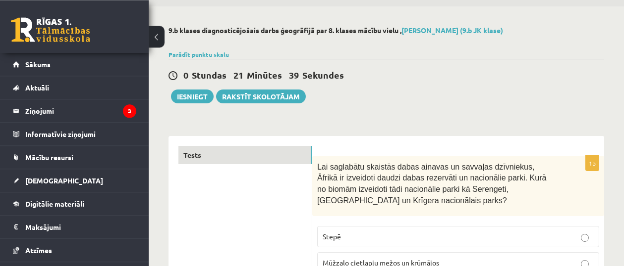
scroll to position [0, 0]
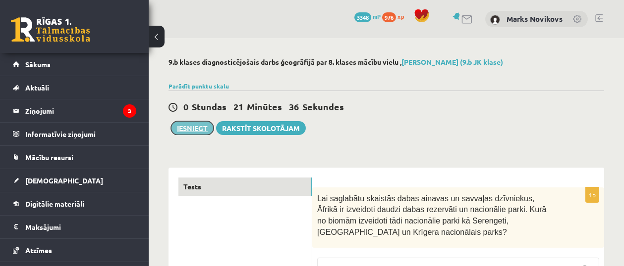
click at [199, 126] on button "Iesniegt" at bounding box center [192, 128] width 43 height 14
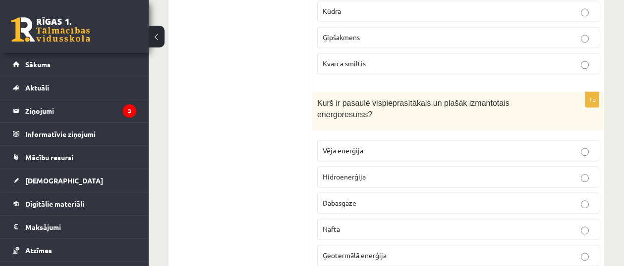
scroll to position [6204, 0]
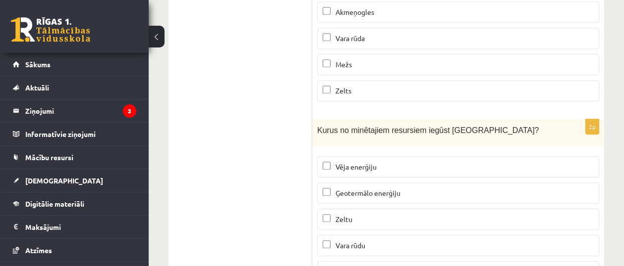
drag, startPoint x: 311, startPoint y: 143, endPoint x: 302, endPoint y: 146, distance: 9.4
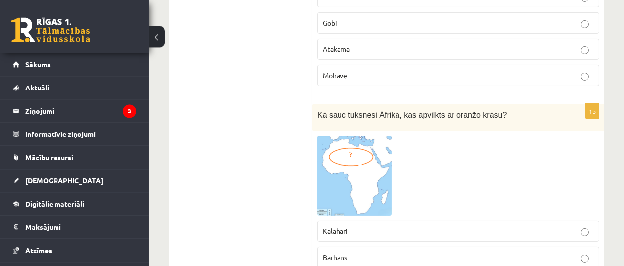
scroll to position [0, 0]
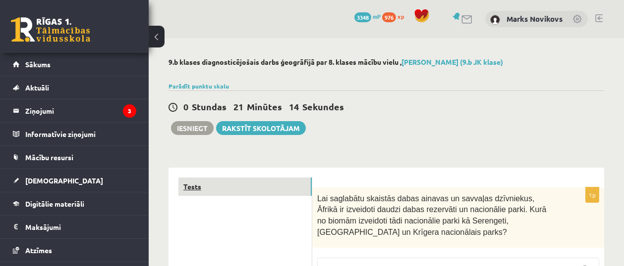
click at [194, 186] on link "Tests" at bounding box center [244, 187] width 133 height 18
